Goal: Transaction & Acquisition: Purchase product/service

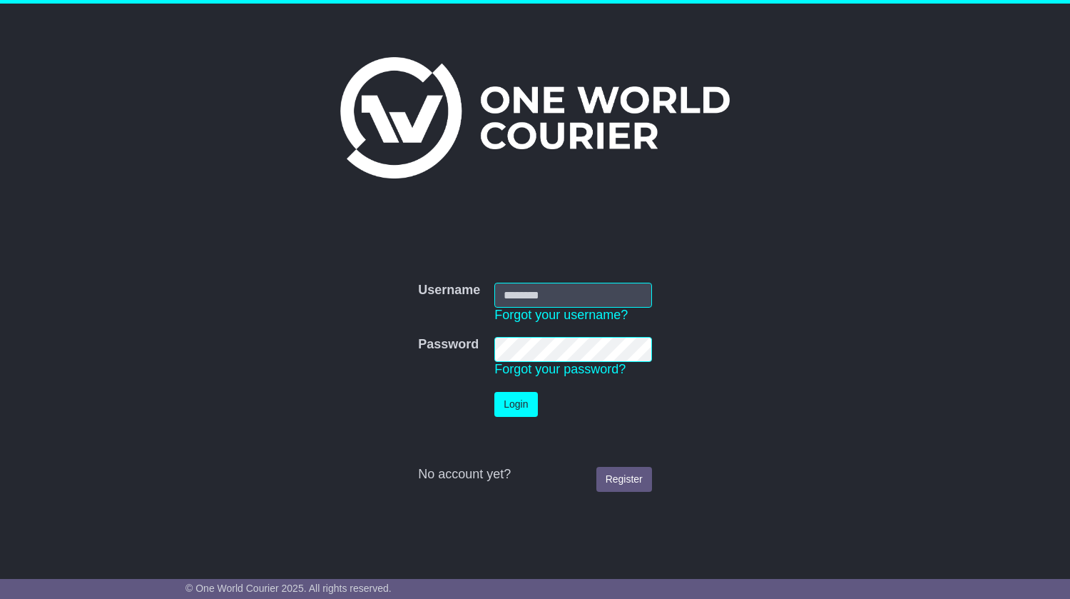
type input "**********"
click at [519, 407] on button "Login" at bounding box center [515, 404] width 43 height 25
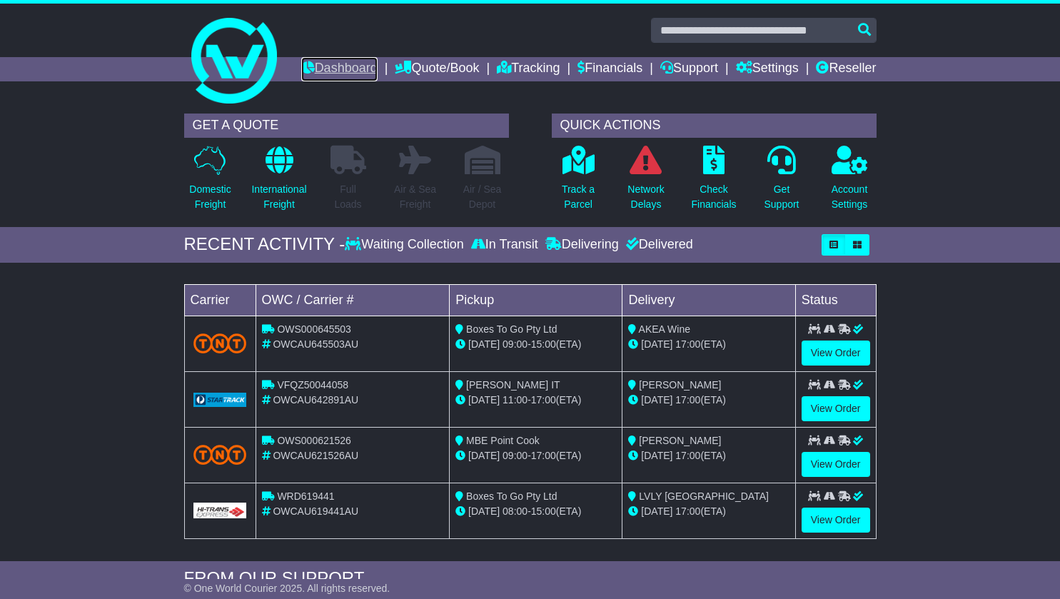
click at [377, 63] on link "Dashboard" at bounding box center [339, 69] width 76 height 24
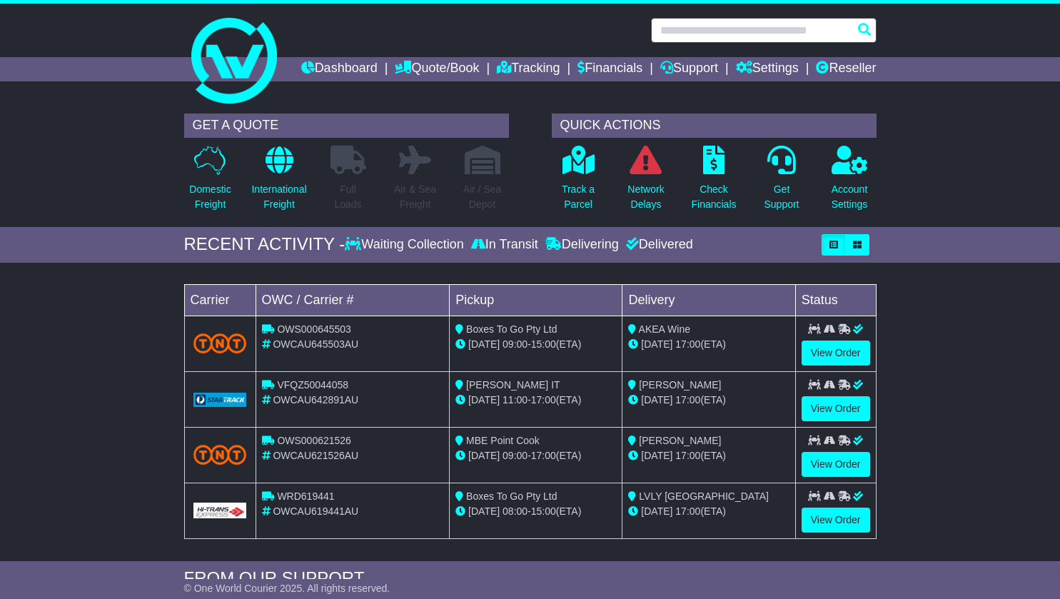
click at [722, 32] on input "text" at bounding box center [763, 30] width 225 height 25
paste input "*********"
type input "*********"
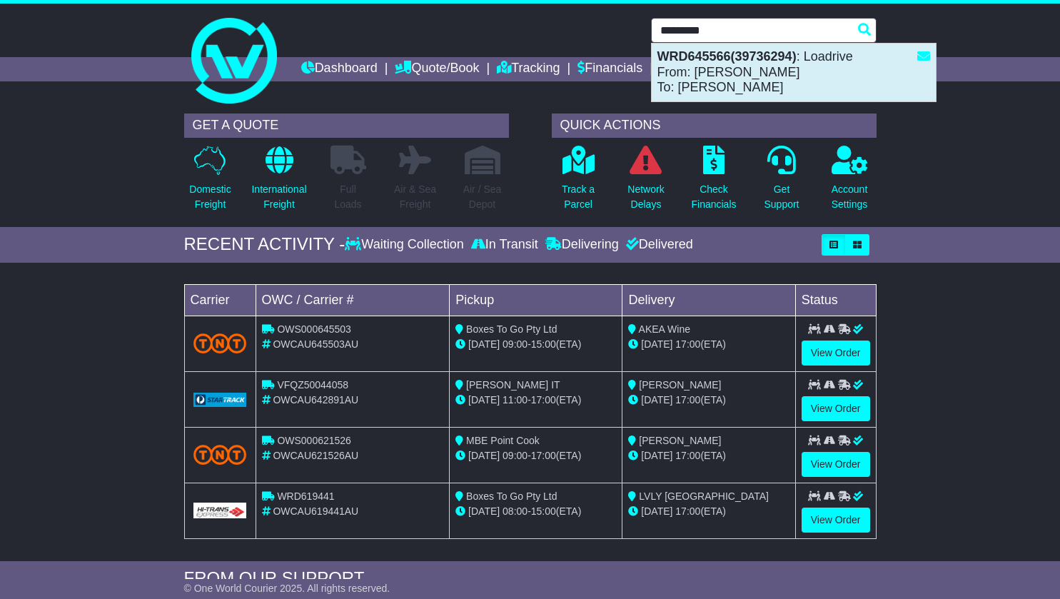
click at [761, 62] on strong "WRD645566(39736294)" at bounding box center [726, 56] width 139 height 14
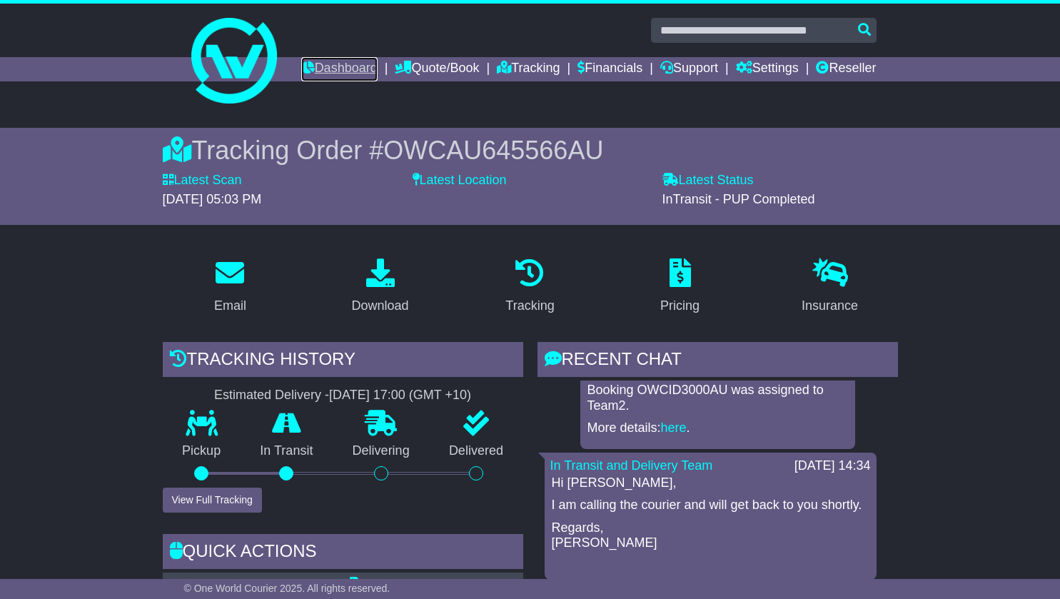
click at [377, 68] on link "Dashboard" at bounding box center [339, 69] width 76 height 24
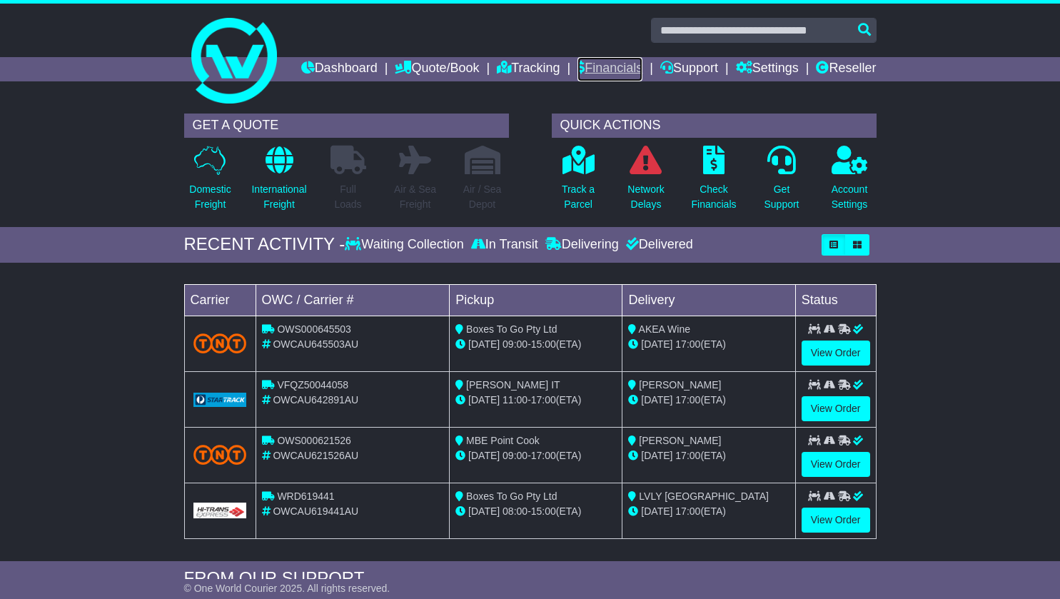
click at [642, 71] on link "Financials" at bounding box center [609, 69] width 65 height 24
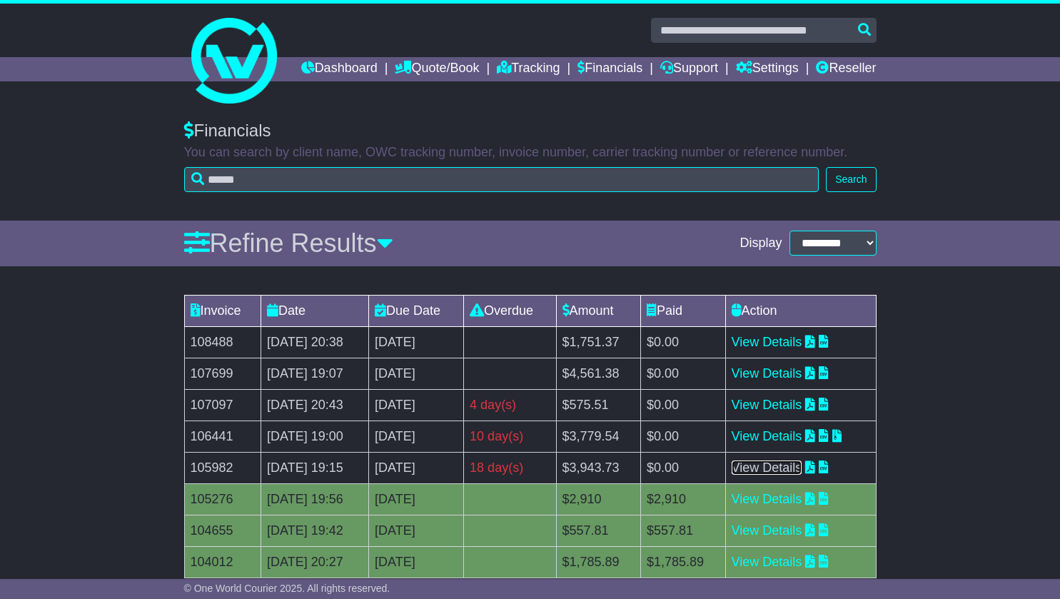
click at [777, 474] on link "View Details" at bounding box center [766, 467] width 71 height 14
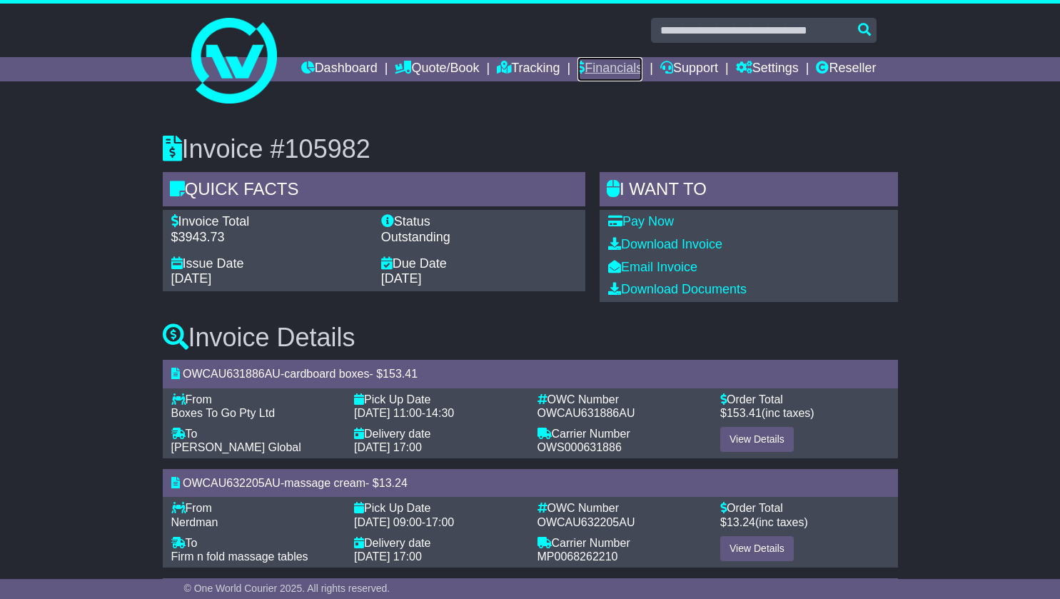
click at [642, 68] on link "Financials" at bounding box center [609, 69] width 65 height 24
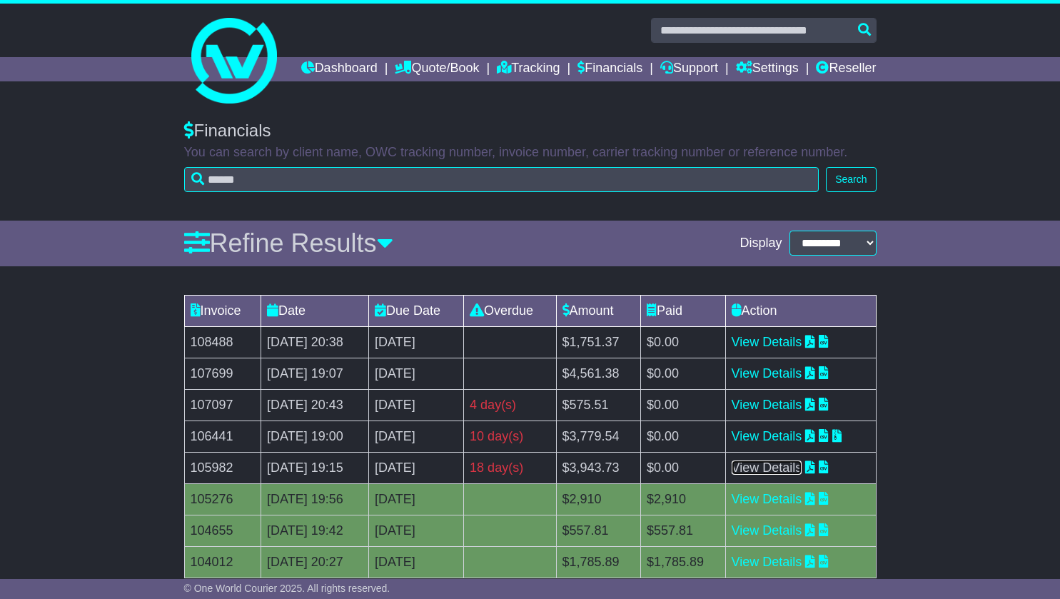
click at [785, 474] on link "View Details" at bounding box center [766, 467] width 71 height 14
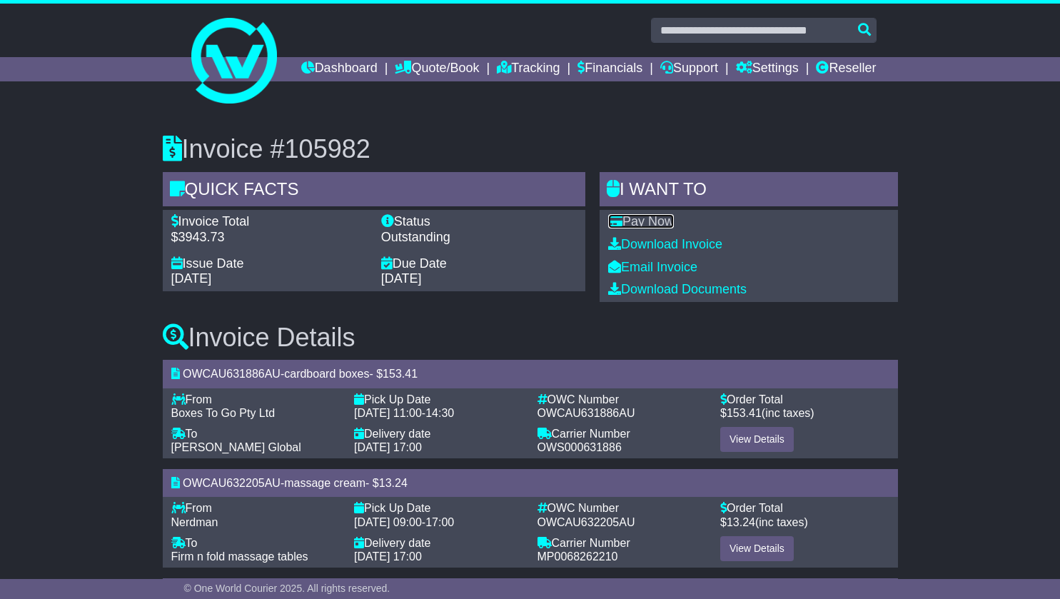
click at [649, 228] on link "Pay Now" at bounding box center [641, 221] width 66 height 14
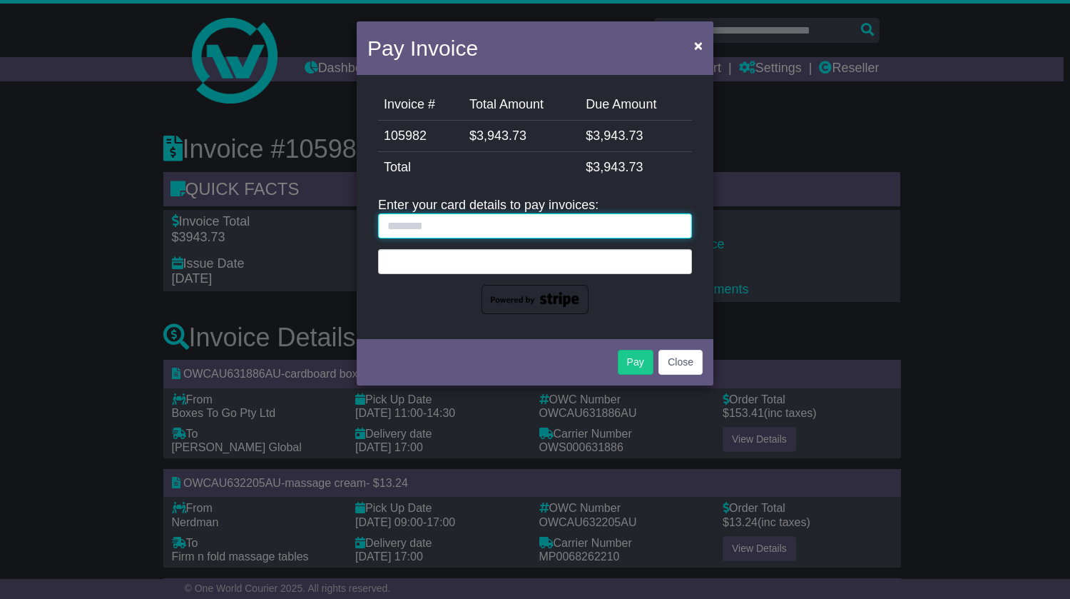
click at [479, 221] on input "text" at bounding box center [535, 225] width 314 height 25
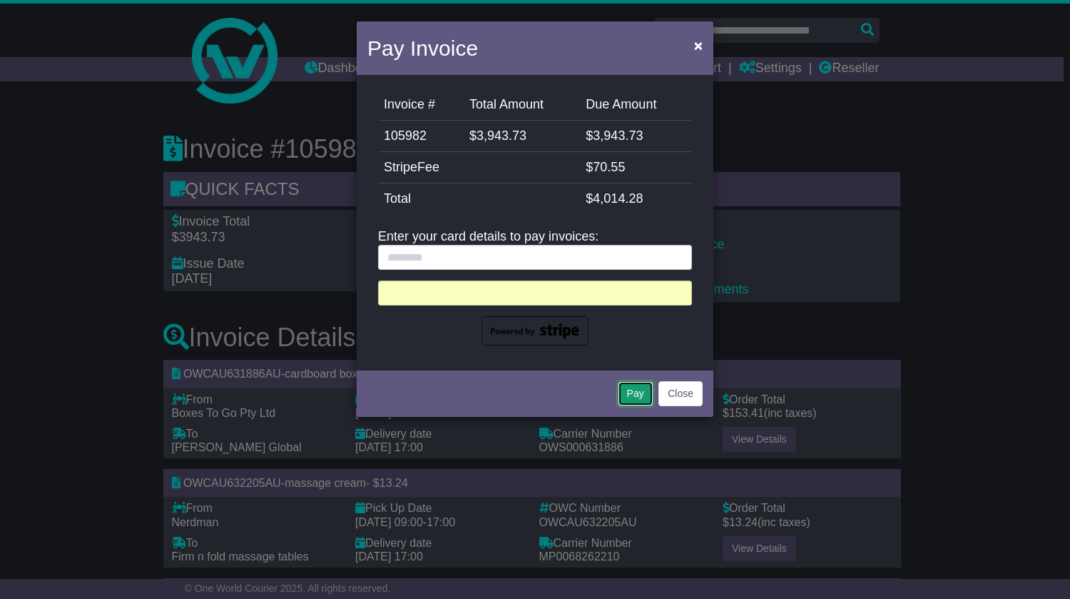
click at [636, 397] on button "Pay" at bounding box center [636, 393] width 36 height 25
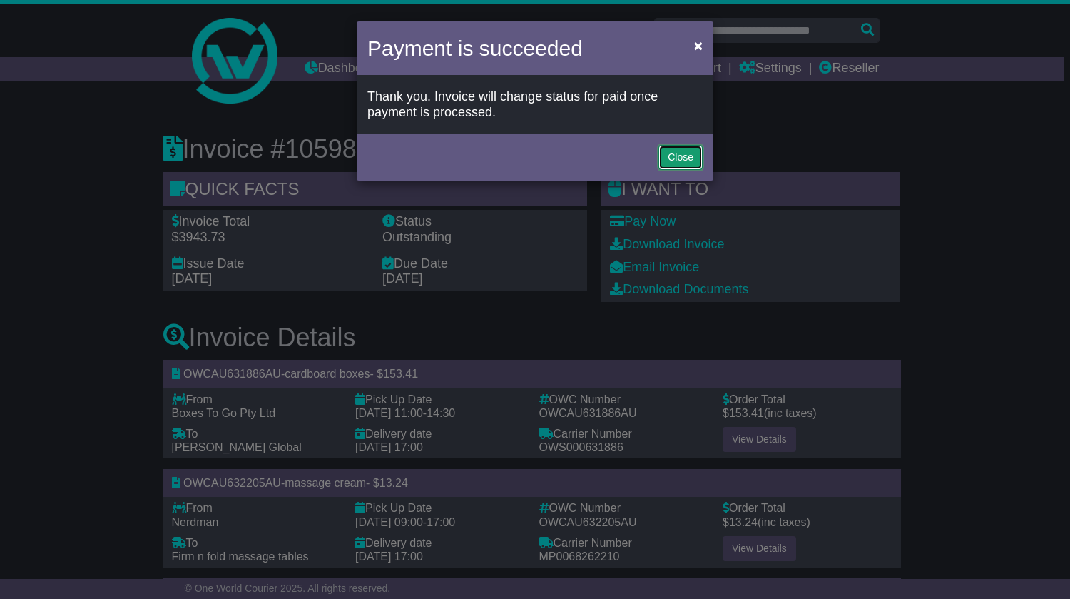
click at [690, 153] on button "Close" at bounding box center [681, 157] width 44 height 25
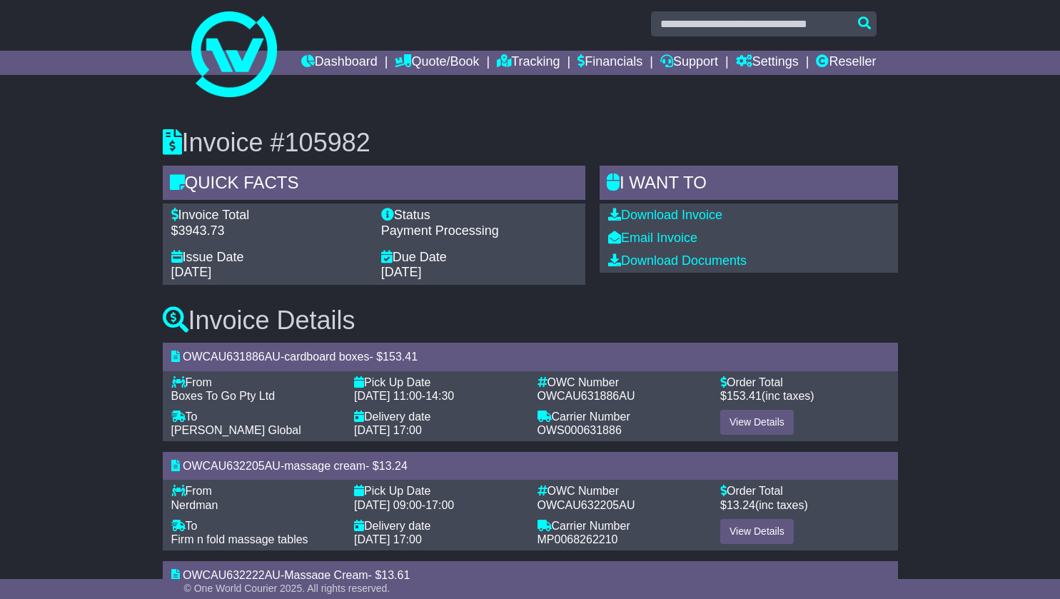
scroll to position [12, 0]
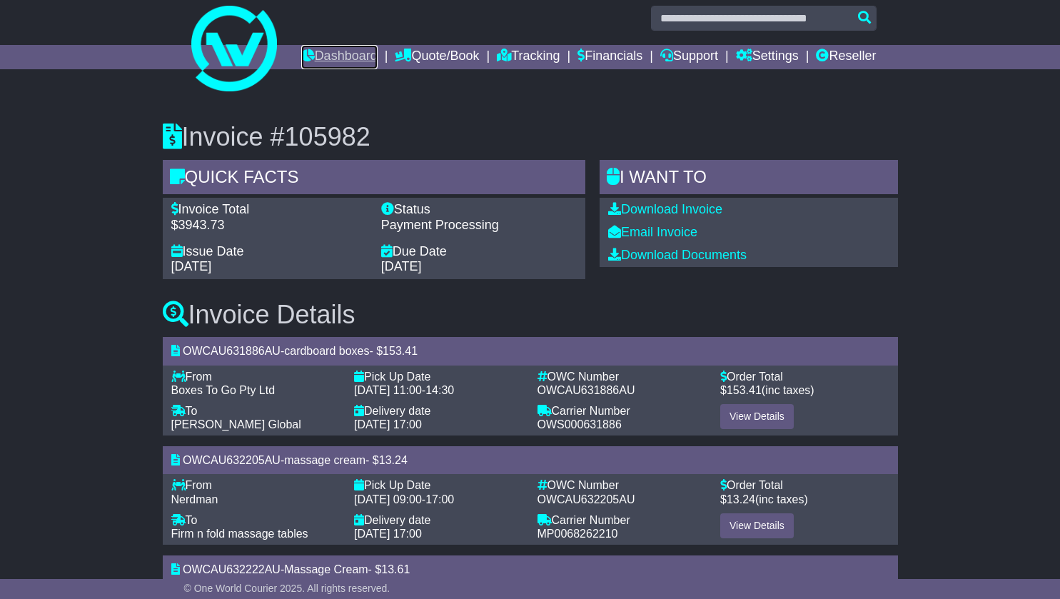
click at [377, 56] on link "Dashboard" at bounding box center [339, 57] width 76 height 24
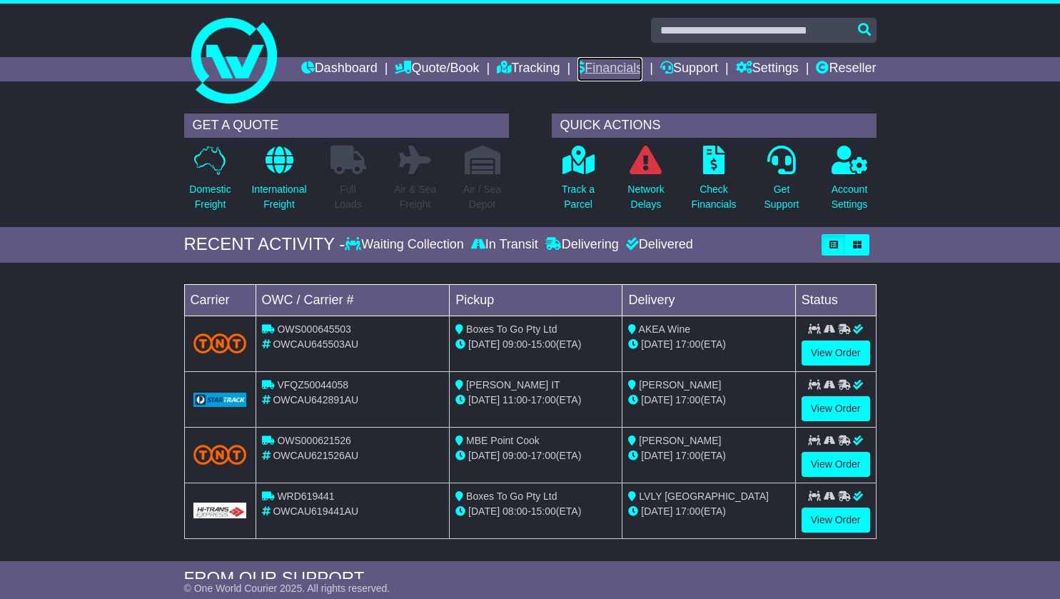
click at [642, 64] on link "Financials" at bounding box center [609, 69] width 65 height 24
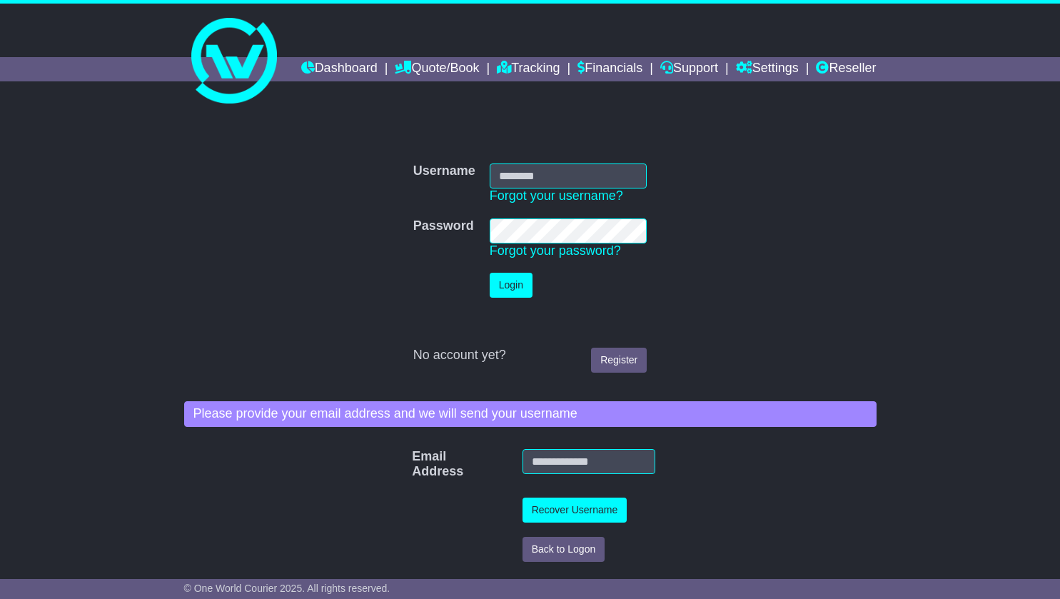
type input "**********"
click at [516, 298] on button "Login" at bounding box center [510, 285] width 43 height 25
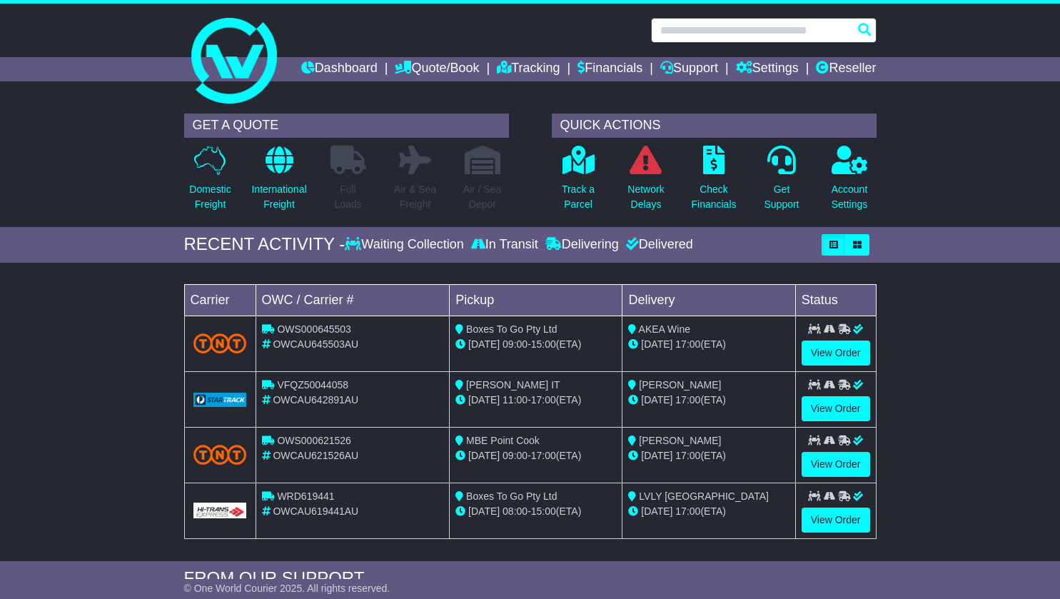
click at [736, 30] on input "text" at bounding box center [763, 30] width 225 height 25
paste input "**********"
type input "**********"
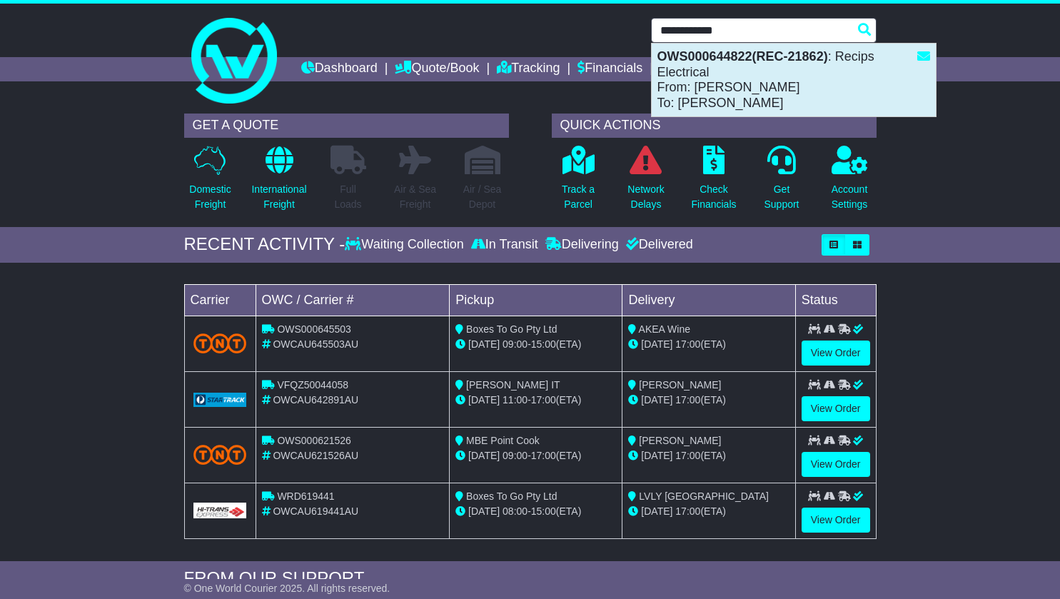
click at [766, 61] on strong "OWS000644822(REC-21862)" at bounding box center [742, 56] width 171 height 14
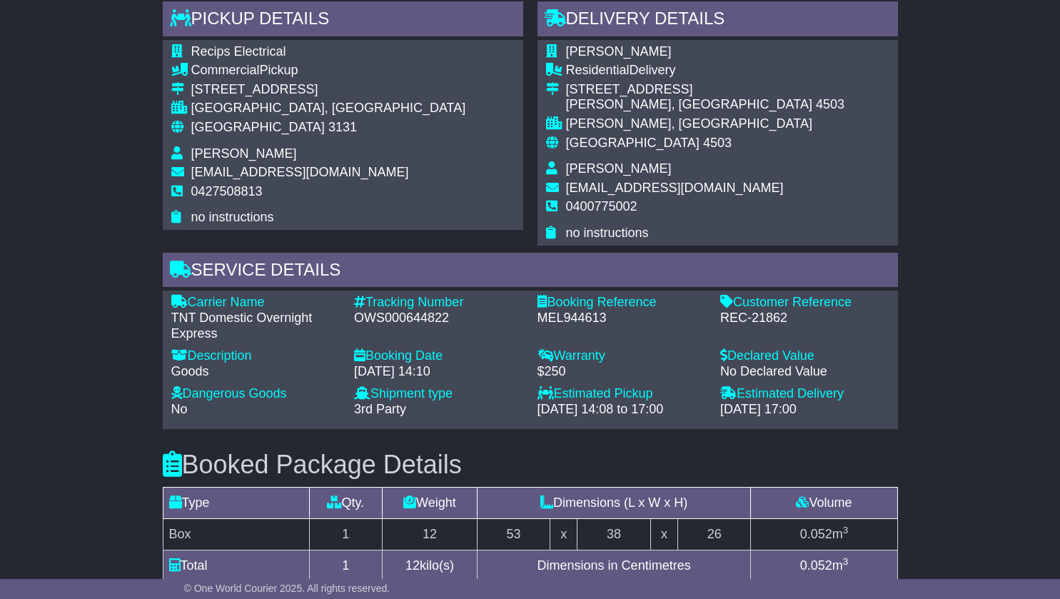
scroll to position [735, 0]
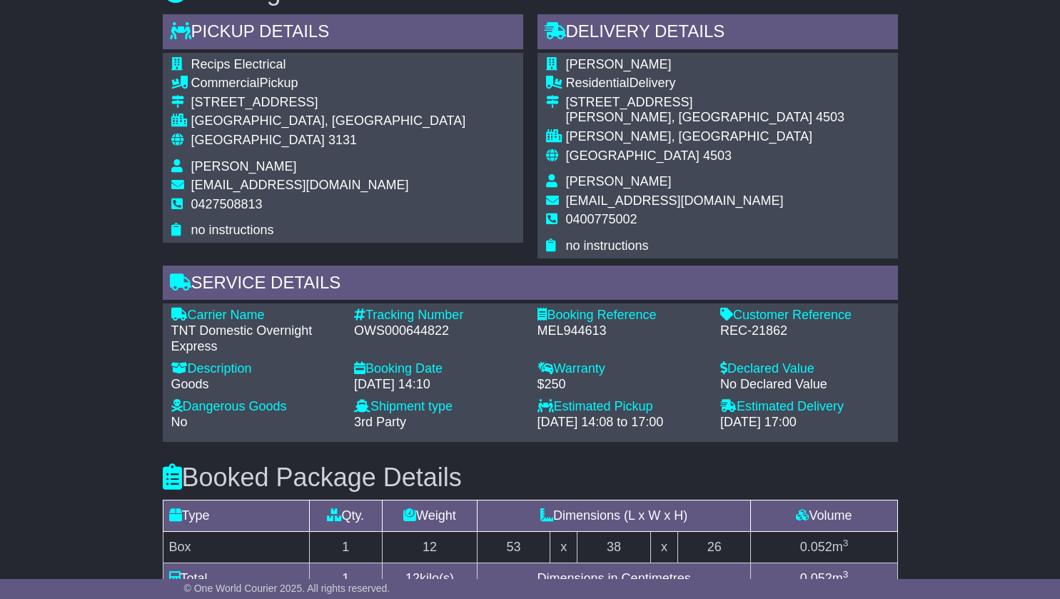
drag, startPoint x: 711, startPoint y: 352, endPoint x: 851, endPoint y: 376, distance: 142.6
click at [851, 376] on div "Carrier Name - TNT Domestic Overnight Express Description - Goods Tracking Numb…" at bounding box center [530, 372] width 732 height 129
click at [851, 339] on div "REC-21862" at bounding box center [804, 331] width 169 height 16
drag, startPoint x: 806, startPoint y: 368, endPoint x: 721, endPoint y: 370, distance: 85.6
click at [721, 339] on div "REC-21862" at bounding box center [804, 331] width 169 height 16
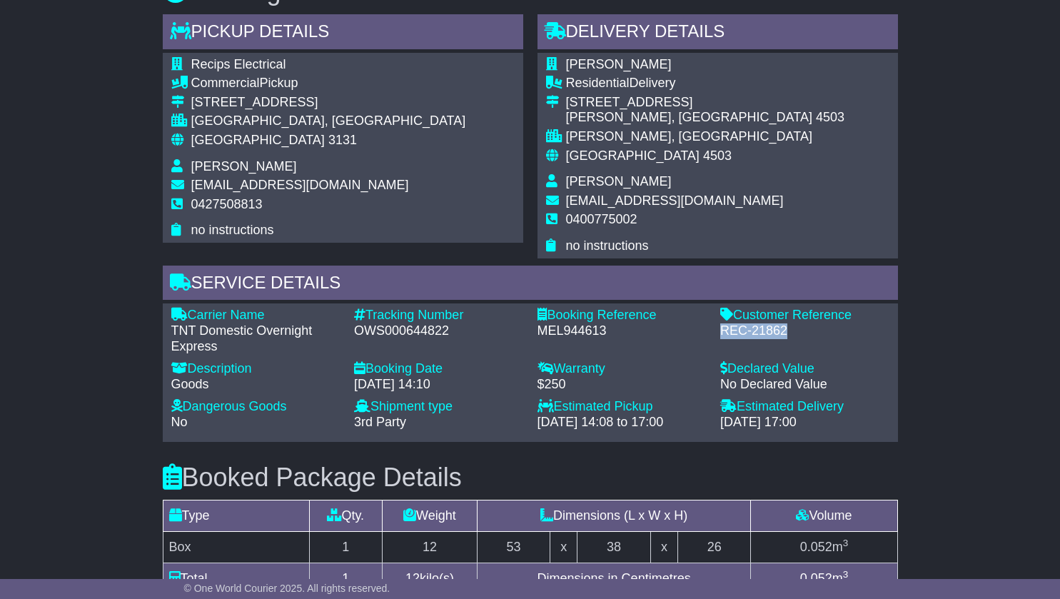
copy div "REC-21862"
